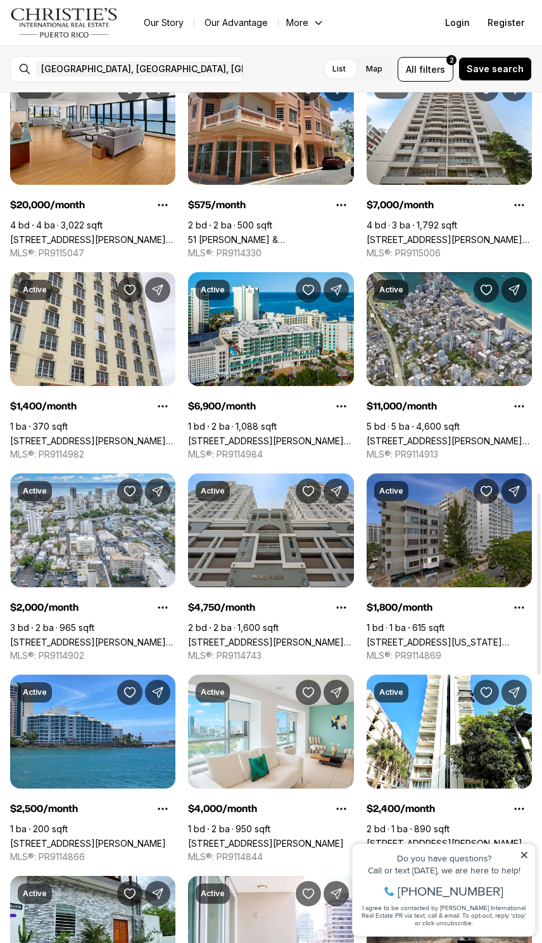
scroll to position [1732, 0]
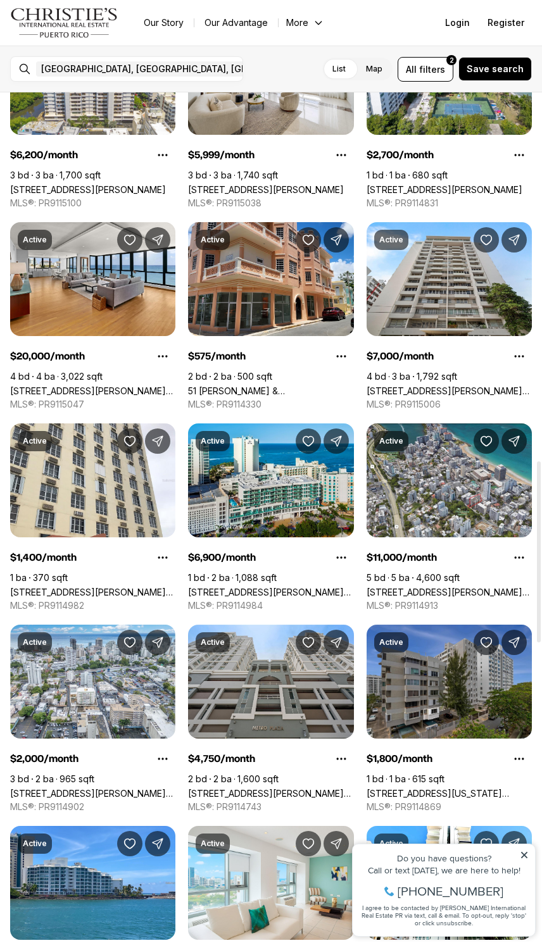
click at [272, 386] on link "51 [PERSON_NAME] & [PERSON_NAME], [GEOGRAPHIC_DATA][PERSON_NAME], 00921" at bounding box center [270, 391] width 165 height 11
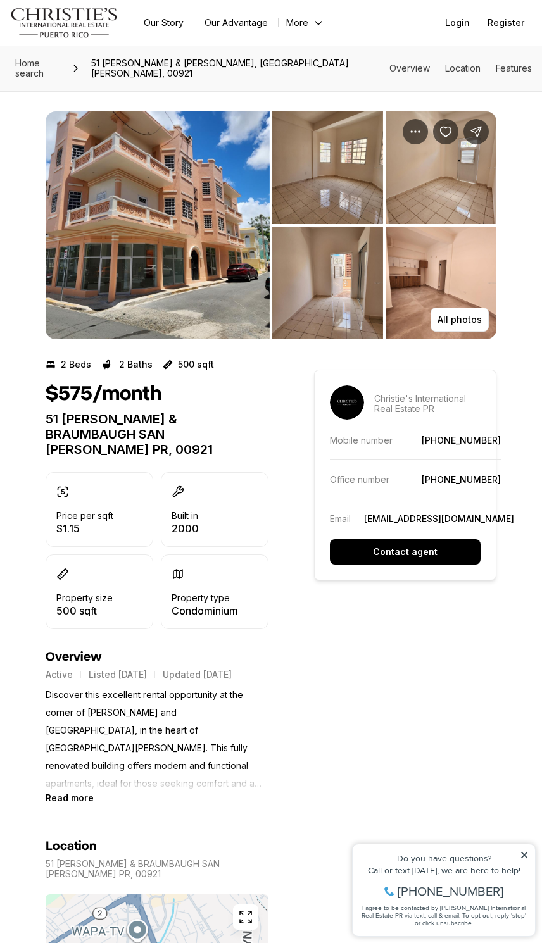
click at [467, 315] on p "All photos" at bounding box center [460, 320] width 44 height 10
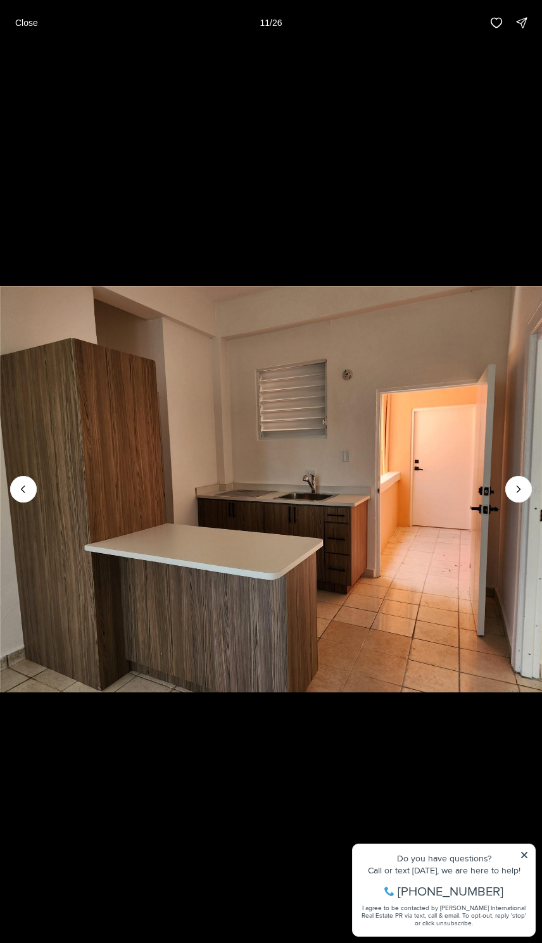
click at [23, 30] on button "Close" at bounding box center [27, 22] width 38 height 25
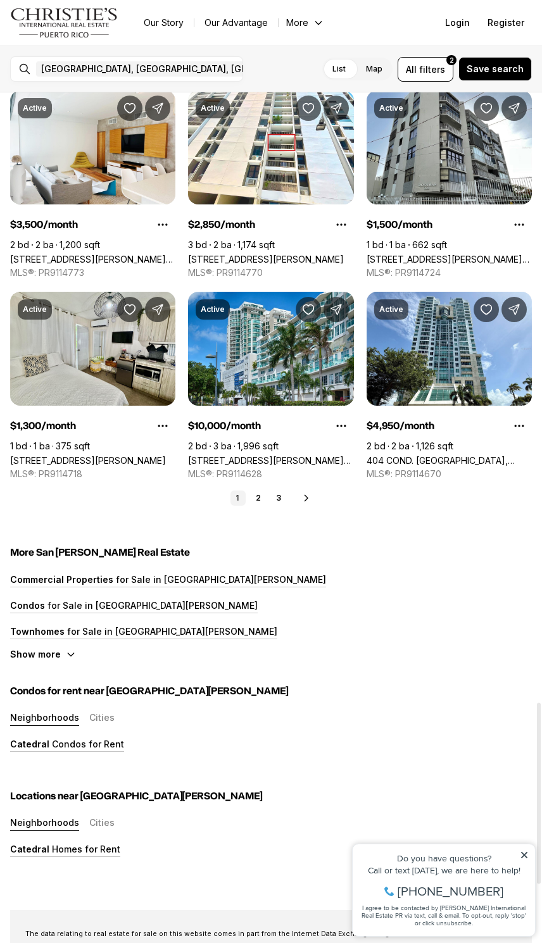
scroll to position [2869, 0]
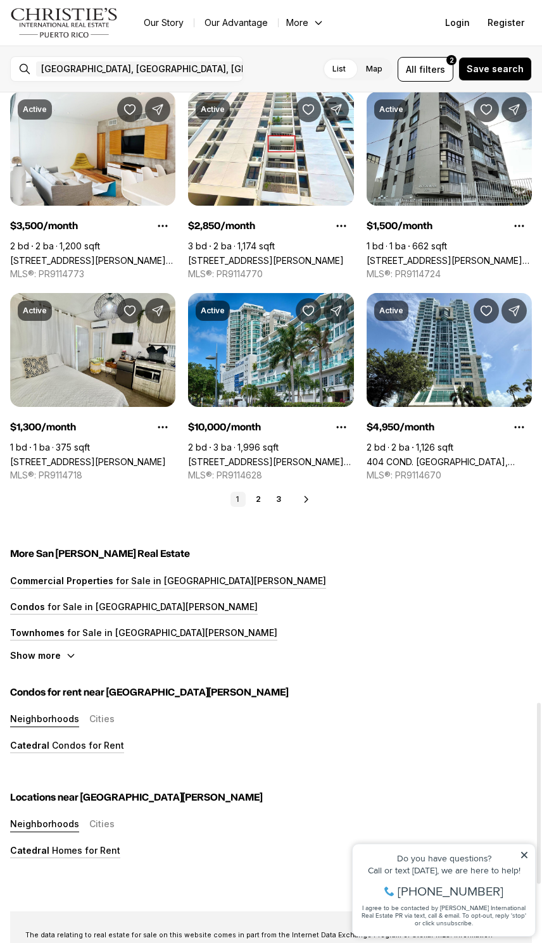
click at [258, 499] on link "2" at bounding box center [258, 499] width 15 height 15
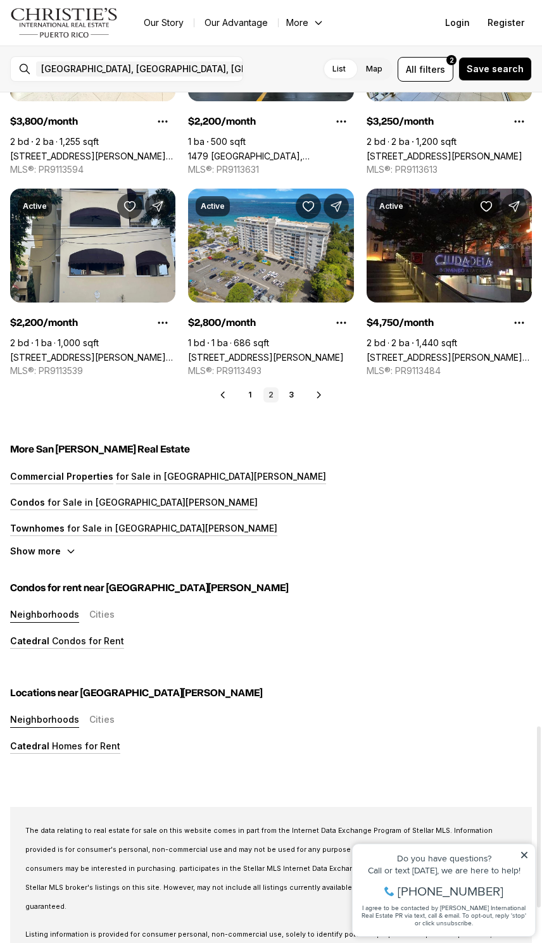
scroll to position [2950, 0]
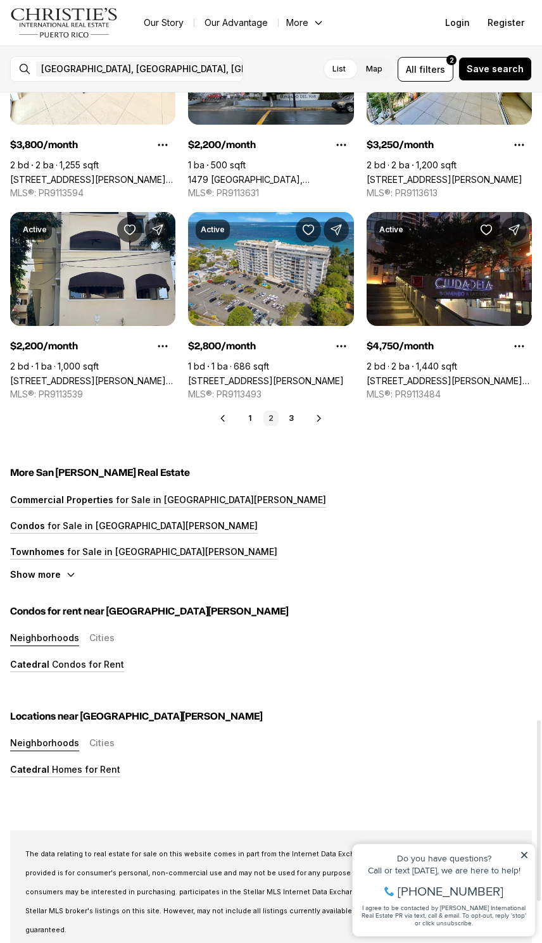
click at [294, 418] on link "3" at bounding box center [291, 418] width 15 height 15
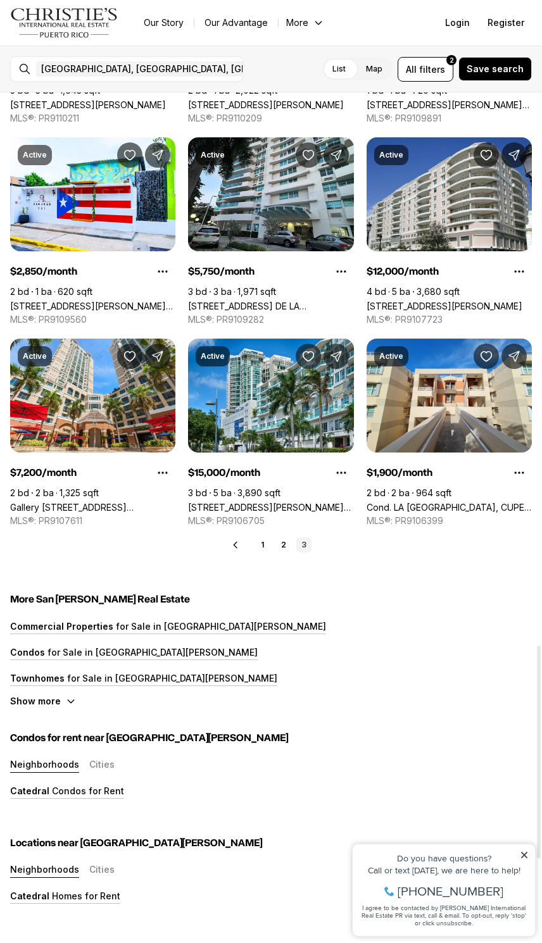
scroll to position [2241, 0]
